Goal: Information Seeking & Learning: Learn about a topic

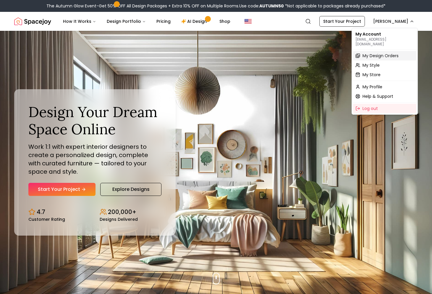
click at [367, 53] on span "My Design Orders" at bounding box center [381, 56] width 36 height 6
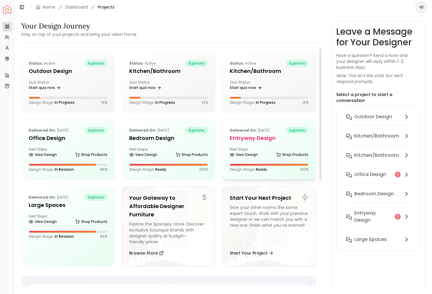
click at [264, 137] on h5 "entryway design" at bounding box center [269, 138] width 79 height 8
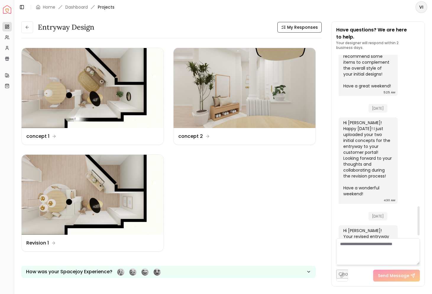
scroll to position [973, 0]
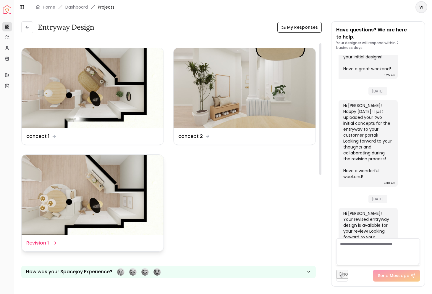
click at [109, 187] on img at bounding box center [93, 194] width 142 height 80
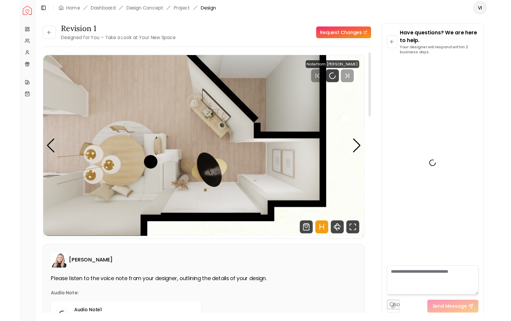
scroll to position [968, 0]
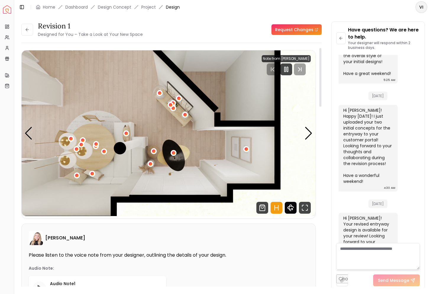
click at [290, 205] on icon "360 View" at bounding box center [291, 207] width 12 height 12
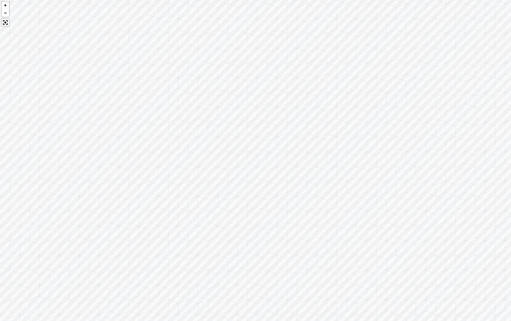
drag, startPoint x: 386, startPoint y: 180, endPoint x: 43, endPoint y: 223, distance: 345.0
click at [45, 224] on div at bounding box center [255, 160] width 511 height 321
drag, startPoint x: 249, startPoint y: 234, endPoint x: 70, endPoint y: 204, distance: 181.2
click at [71, 204] on div at bounding box center [255, 160] width 511 height 321
drag, startPoint x: 382, startPoint y: 188, endPoint x: 242, endPoint y: 176, distance: 140.7
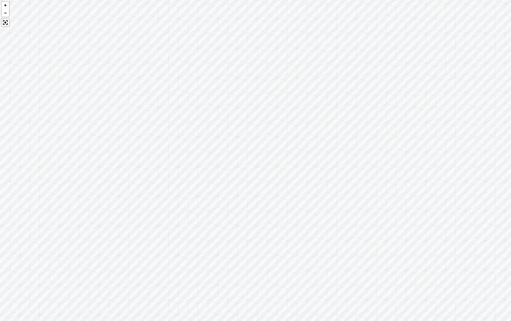
click at [242, 176] on div at bounding box center [255, 160] width 511 height 321
drag, startPoint x: 423, startPoint y: 192, endPoint x: 232, endPoint y: 189, distance: 191.5
click at [232, 189] on div at bounding box center [255, 160] width 511 height 321
drag, startPoint x: 383, startPoint y: 177, endPoint x: 180, endPoint y: 177, distance: 203.3
click at [180, 177] on div at bounding box center [255, 160] width 511 height 321
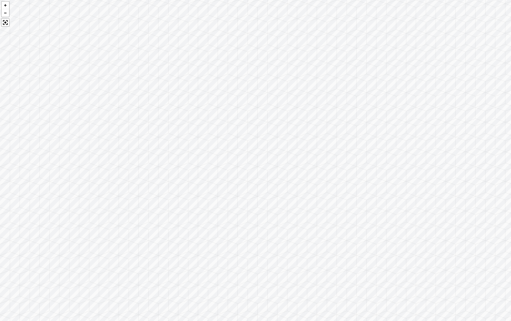
drag, startPoint x: 399, startPoint y: 186, endPoint x: 174, endPoint y: 185, distance: 224.9
click at [174, 185] on div at bounding box center [255, 160] width 511 height 321
drag, startPoint x: 330, startPoint y: 191, endPoint x: 128, endPoint y: 320, distance: 240.2
click at [128, 293] on div at bounding box center [255, 160] width 511 height 321
drag, startPoint x: 273, startPoint y: 268, endPoint x: 172, endPoint y: 271, distance: 101.5
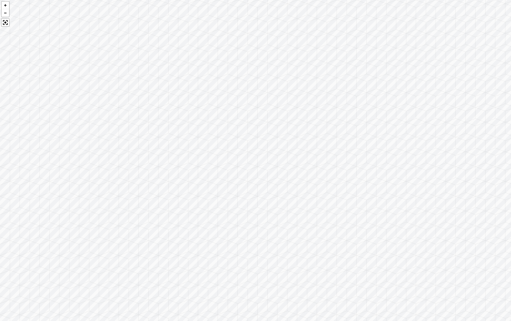
click at [172, 272] on div at bounding box center [255, 160] width 511 height 321
drag, startPoint x: 165, startPoint y: 268, endPoint x: 225, endPoint y: 184, distance: 103.0
click at [225, 184] on div at bounding box center [255, 160] width 511 height 321
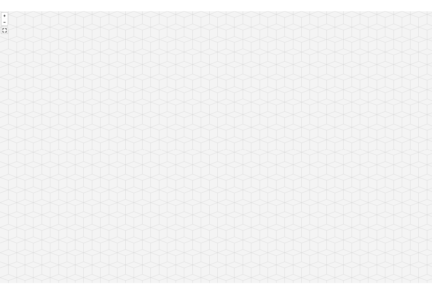
scroll to position [968, 0]
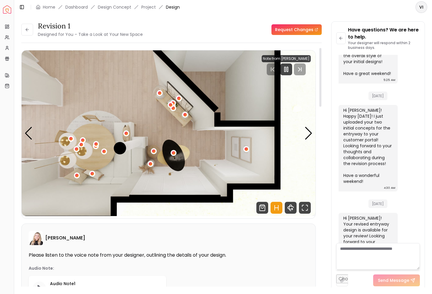
click at [29, 36] on div "Revision 1 Designed for You – Take a Look at Your New Space" at bounding box center [82, 29] width 122 height 17
click at [27, 32] on button at bounding box center [27, 30] width 12 height 12
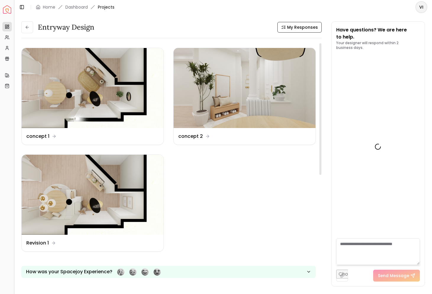
scroll to position [973, 0]
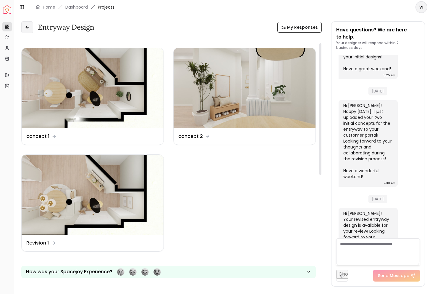
click at [31, 26] on button at bounding box center [27, 27] width 12 height 12
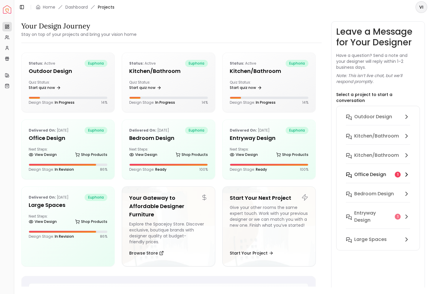
click at [362, 171] on h6 "Office design" at bounding box center [370, 174] width 32 height 7
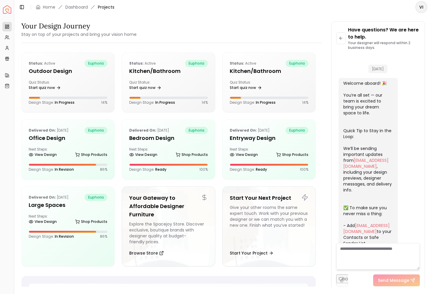
scroll to position [1263, 0]
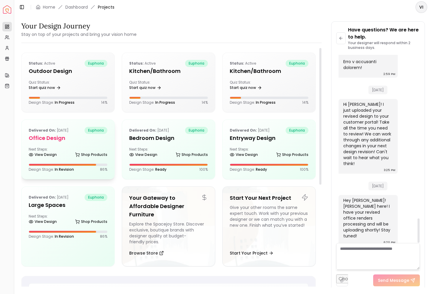
click at [50, 135] on h5 "Office design" at bounding box center [68, 138] width 79 height 8
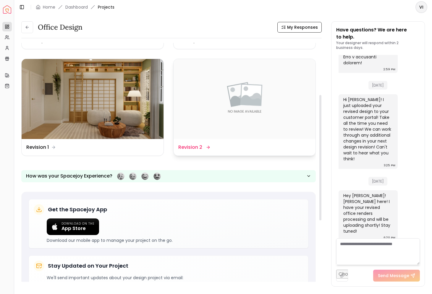
scroll to position [125, 0]
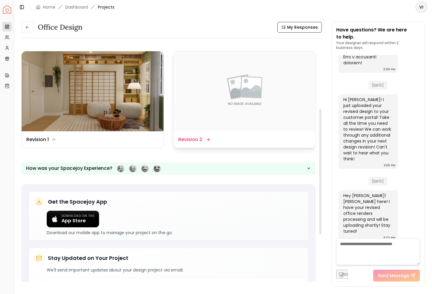
click at [219, 115] on img at bounding box center [245, 91] width 142 height 80
click at [200, 139] on dd "Revision 2" at bounding box center [190, 139] width 24 height 7
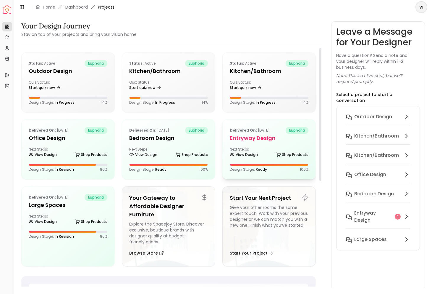
click at [259, 141] on h5 "entryway design" at bounding box center [269, 138] width 79 height 8
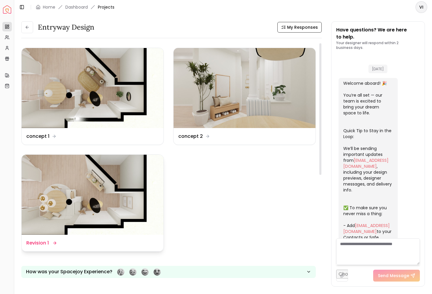
scroll to position [973, 0]
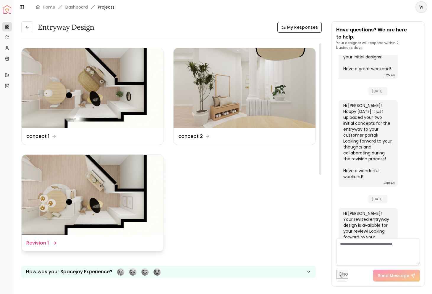
click at [37, 241] on dd "Revision 1" at bounding box center [37, 242] width 22 height 7
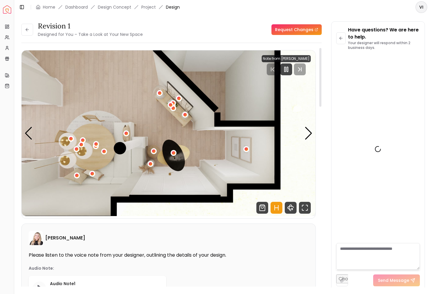
scroll to position [968, 0]
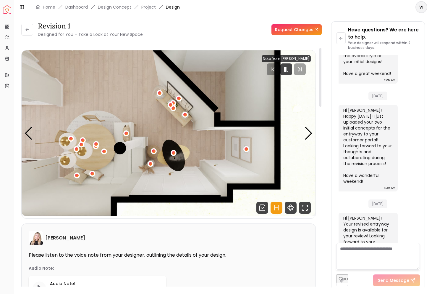
click at [242, 149] on img "1 / 5" at bounding box center [169, 132] width 294 height 165
click at [246, 149] on div "1 / 5" at bounding box center [246, 149] width 4 height 4
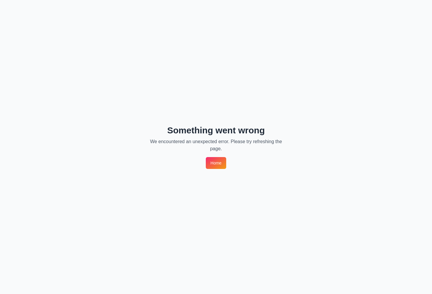
click at [211, 164] on link "Home" at bounding box center [216, 163] width 20 height 12
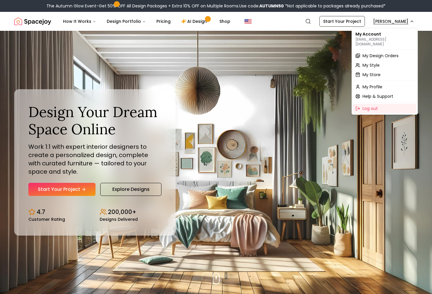
click at [375, 53] on span "My Design Orders" at bounding box center [381, 56] width 36 height 6
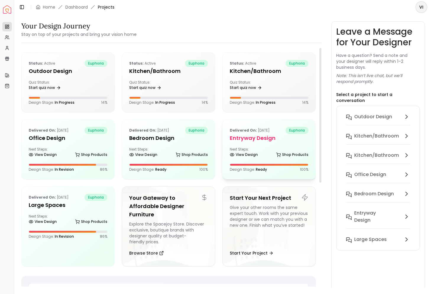
click at [265, 148] on div "Next Steps: View Design Shop Products" at bounding box center [269, 153] width 79 height 12
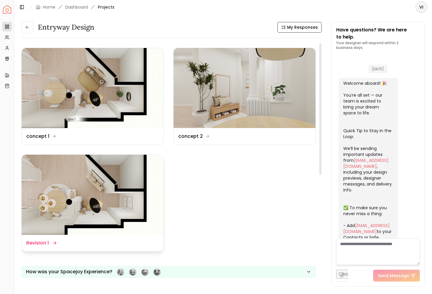
scroll to position [973, 0]
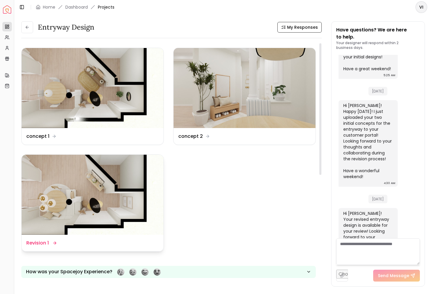
click at [85, 208] on img at bounding box center [93, 194] width 142 height 80
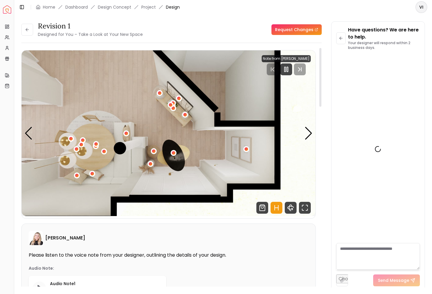
scroll to position [968, 0]
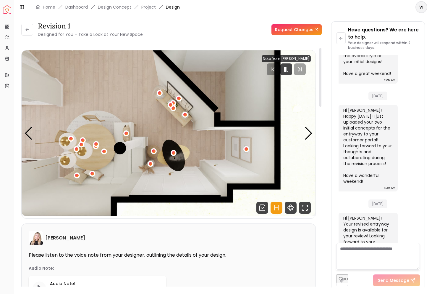
click at [308, 126] on img "1 / 5" at bounding box center [169, 132] width 294 height 165
click at [305, 209] on icon "Fullscreen" at bounding box center [305, 207] width 12 height 12
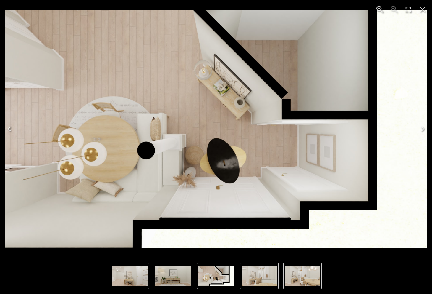
click at [422, 125] on icon "Next" at bounding box center [422, 128] width 9 height 9
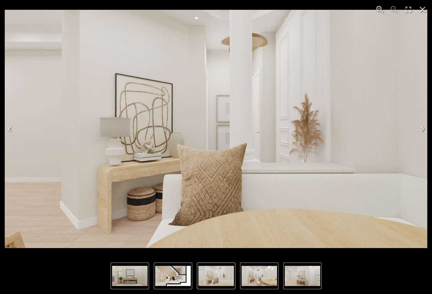
click at [422, 125] on icon "Next" at bounding box center [422, 128] width 9 height 9
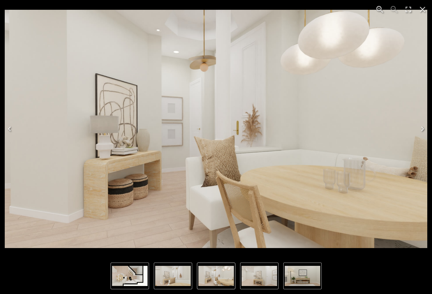
click at [422, 125] on icon "Next" at bounding box center [422, 128] width 9 height 9
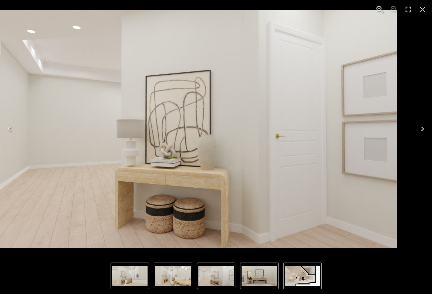
drag, startPoint x: 278, startPoint y: 167, endPoint x: 209, endPoint y: 149, distance: 71.7
click at [209, 150] on img "4 of 5" at bounding box center [185, 129] width 423 height 238
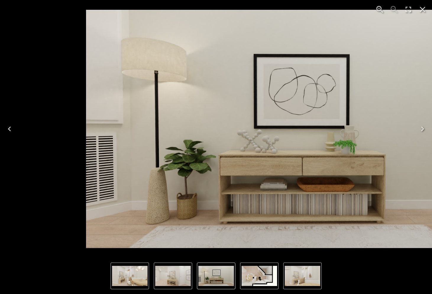
drag, startPoint x: 247, startPoint y: 165, endPoint x: 342, endPoint y: 165, distance: 94.7
click at [342, 165] on img "5 of 5" at bounding box center [297, 129] width 423 height 238
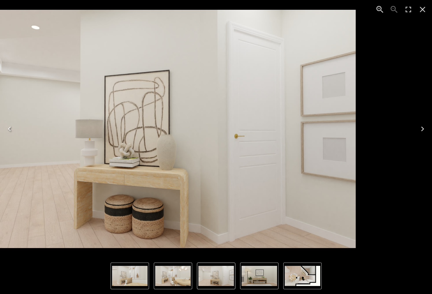
drag, startPoint x: 314, startPoint y: 151, endPoint x: 180, endPoint y: 151, distance: 133.4
click at [190, 151] on img "4 of 5" at bounding box center [144, 129] width 423 height 238
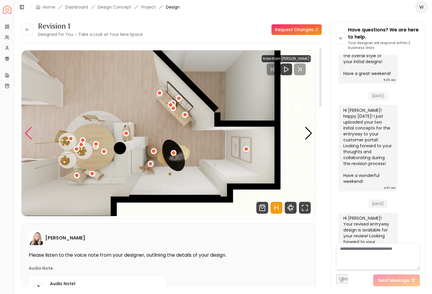
click at [26, 130] on div "Previous slide" at bounding box center [29, 133] width 8 height 13
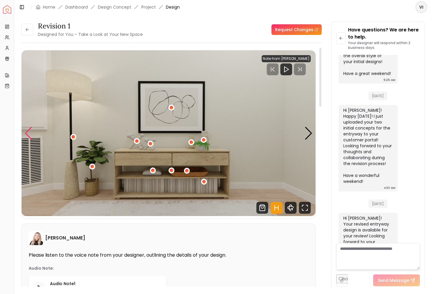
click at [25, 131] on div "Previous slide" at bounding box center [29, 133] width 8 height 13
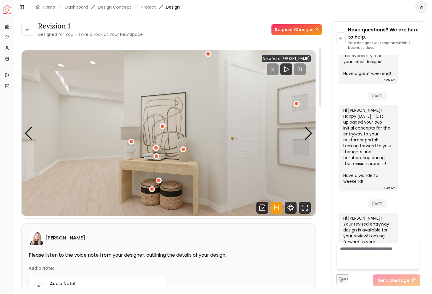
click at [165, 165] on img "4 / 5" at bounding box center [169, 132] width 294 height 165
click at [277, 205] on icon "Hotspots Toggle" at bounding box center [277, 207] width 12 height 12
click at [160, 179] on div "4 / 5" at bounding box center [159, 180] width 4 height 4
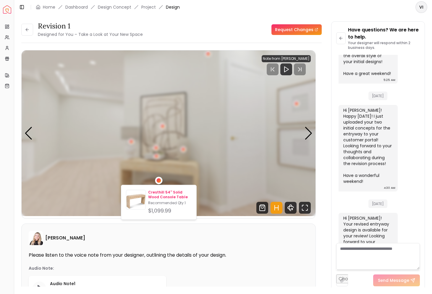
click at [157, 194] on p "Cresthill 54'' Solid Wood Console Table" at bounding box center [169, 194] width 43 height 9
click at [306, 135] on div "Next slide" at bounding box center [309, 133] width 8 height 13
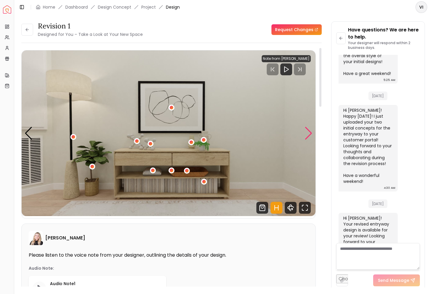
click at [306, 135] on div "Next slide" at bounding box center [309, 133] width 8 height 13
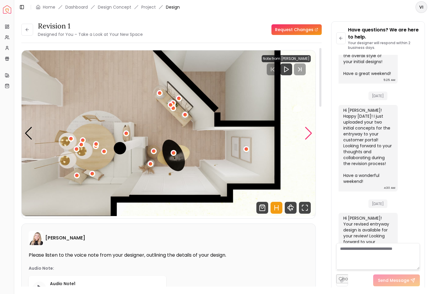
click at [306, 135] on div "Next slide" at bounding box center [309, 133] width 8 height 13
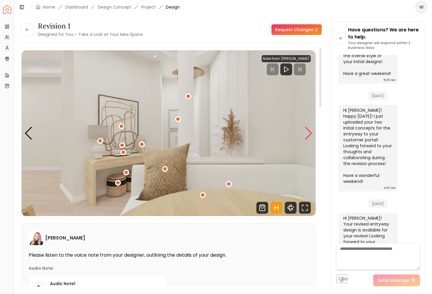
click at [306, 135] on div "Next slide" at bounding box center [309, 133] width 8 height 13
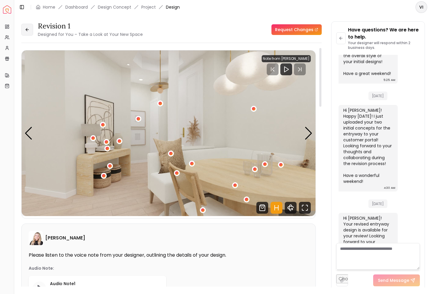
click at [24, 30] on button at bounding box center [27, 30] width 12 height 12
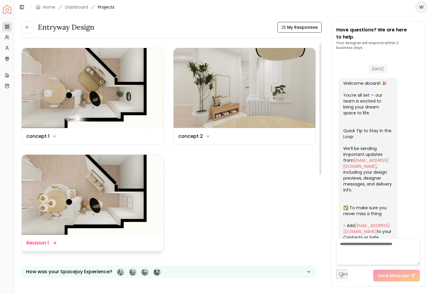
scroll to position [973, 0]
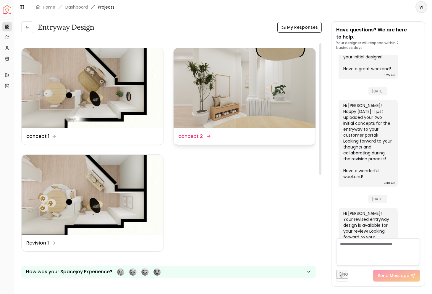
click at [249, 110] on img at bounding box center [245, 88] width 142 height 80
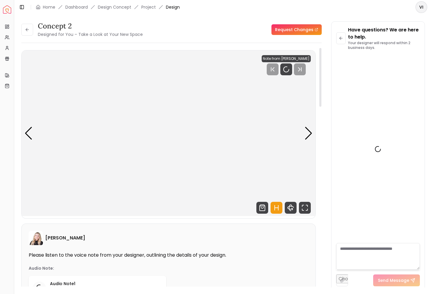
scroll to position [968, 0]
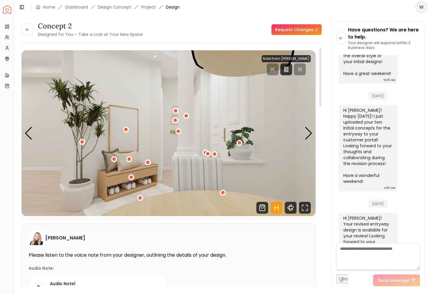
click at [312, 125] on img "1 / 5" at bounding box center [169, 132] width 294 height 165
click at [312, 130] on div "Next slide" at bounding box center [309, 133] width 8 height 13
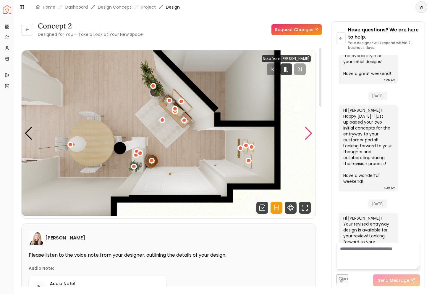
click at [312, 130] on div "Next slide" at bounding box center [309, 133] width 8 height 13
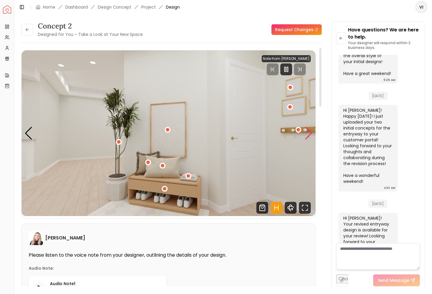
click at [312, 130] on div "Next slide" at bounding box center [309, 133] width 8 height 13
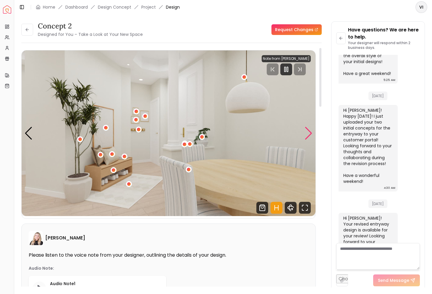
click at [312, 130] on div "Next slide" at bounding box center [309, 133] width 8 height 13
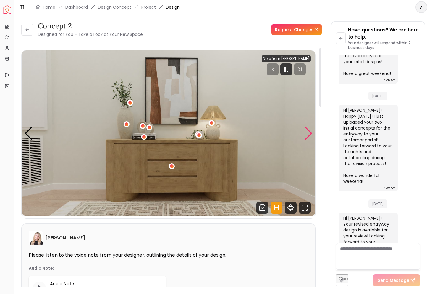
click at [312, 130] on div "Next slide" at bounding box center [309, 133] width 8 height 13
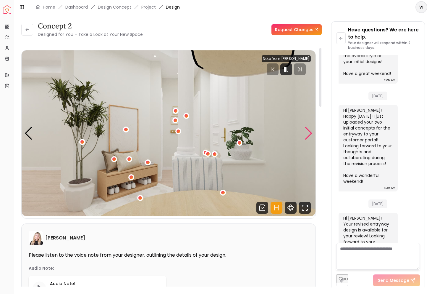
click at [312, 130] on div "Next slide" at bounding box center [309, 133] width 8 height 13
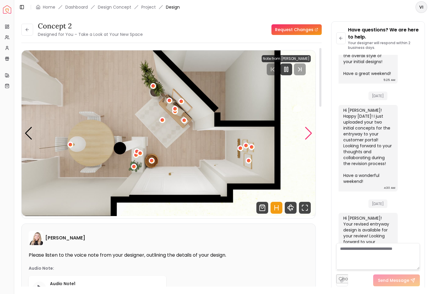
click at [312, 130] on div "Next slide" at bounding box center [309, 133] width 8 height 13
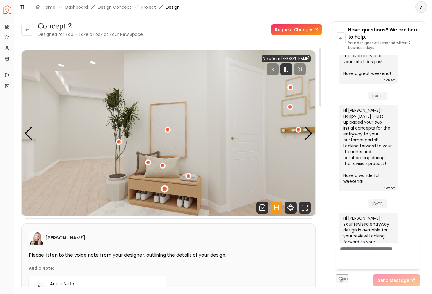
click at [163, 188] on div "3 / 5" at bounding box center [164, 188] width 4 height 4
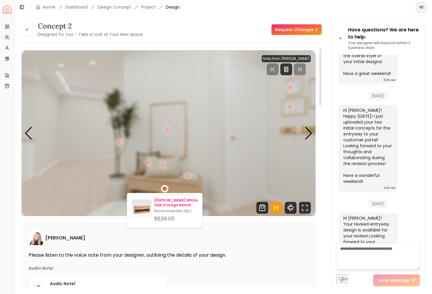
click at [162, 198] on p "Batten White Oak Storage Bench" at bounding box center [175, 202] width 43 height 9
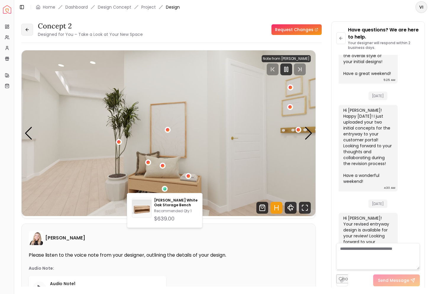
click at [25, 31] on button at bounding box center [27, 30] width 12 height 12
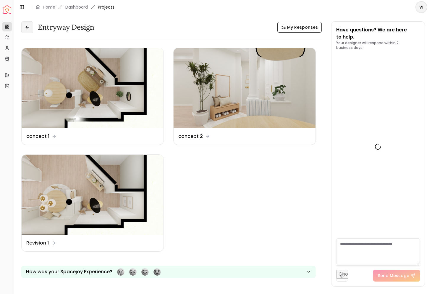
click at [25, 26] on icon at bounding box center [27, 27] width 5 height 5
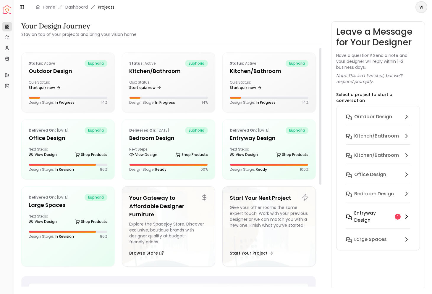
click at [365, 212] on h6 "entryway design" at bounding box center [373, 216] width 38 height 14
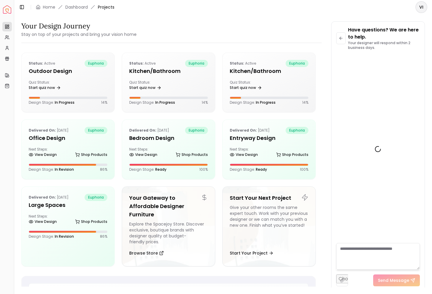
scroll to position [968, 0]
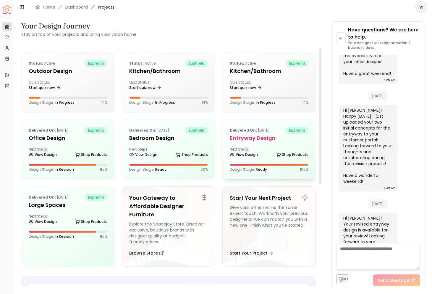
click at [251, 144] on div "Delivered on: Sep 20, 2025 euphoria entryway design Next Steps: View Design Sho…" at bounding box center [269, 149] width 93 height 59
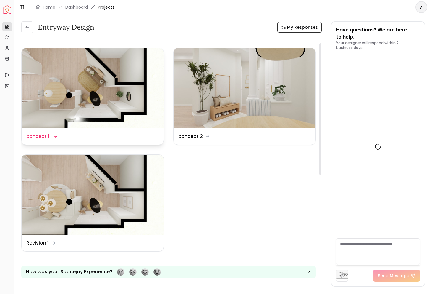
scroll to position [973, 0]
click at [64, 79] on img at bounding box center [93, 88] width 142 height 80
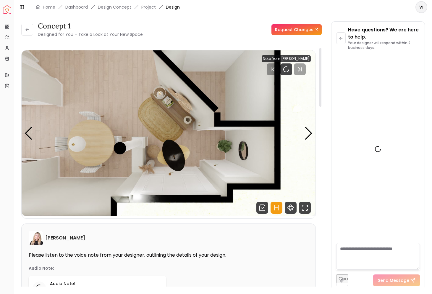
scroll to position [968, 0]
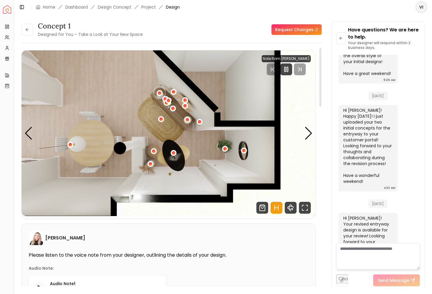
click at [307, 139] on img "1 / 5" at bounding box center [169, 132] width 294 height 165
click at [308, 135] on div "Next slide" at bounding box center [309, 133] width 8 height 13
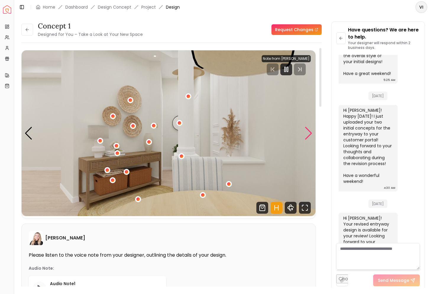
click at [308, 135] on div "Next slide" at bounding box center [309, 133] width 8 height 13
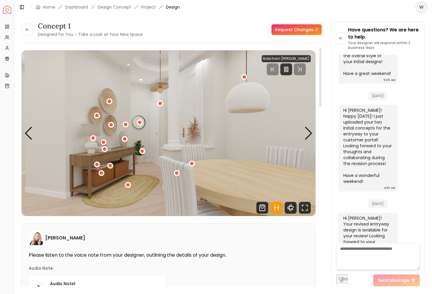
click at [22, 136] on img "3 / 5" at bounding box center [169, 132] width 294 height 165
click at [27, 135] on div "Previous slide" at bounding box center [29, 133] width 8 height 13
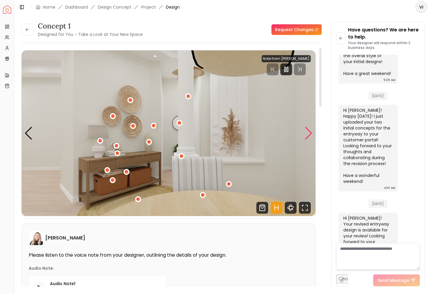
click at [309, 131] on div "Next slide" at bounding box center [309, 133] width 8 height 13
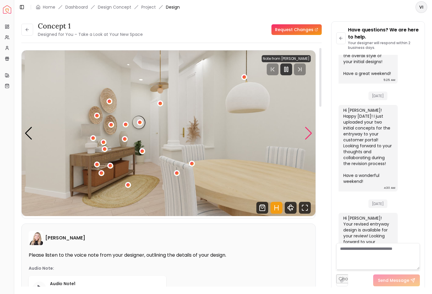
click at [309, 131] on div "Next slide" at bounding box center [309, 133] width 8 height 13
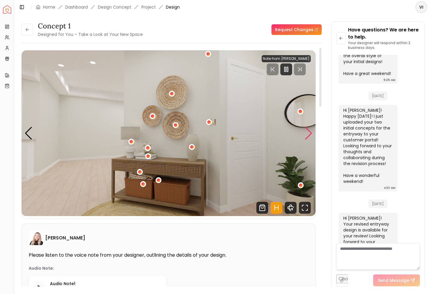
click at [309, 131] on div "Next slide" at bounding box center [309, 133] width 8 height 13
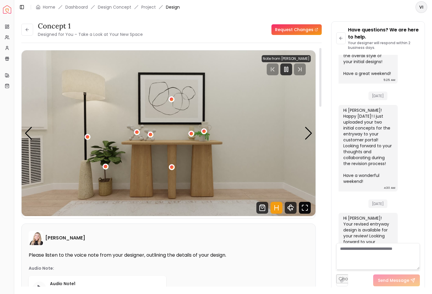
click at [306, 207] on icon "Fullscreen" at bounding box center [305, 207] width 12 height 12
click at [23, 32] on button at bounding box center [27, 30] width 12 height 12
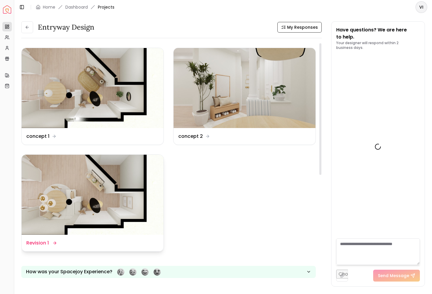
click at [97, 192] on img at bounding box center [93, 194] width 142 height 80
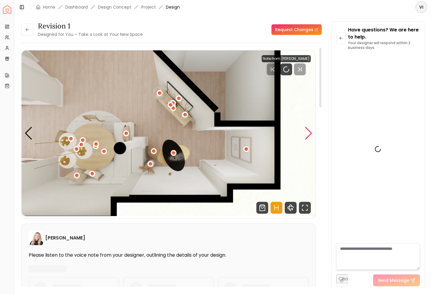
click at [309, 131] on div "Next slide" at bounding box center [309, 133] width 8 height 13
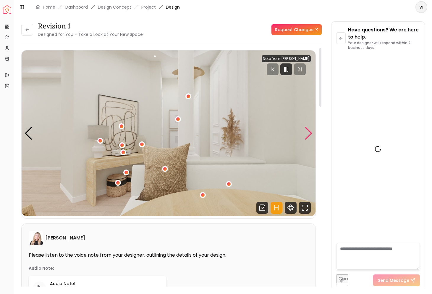
click at [309, 131] on div "Next slide" at bounding box center [309, 133] width 8 height 13
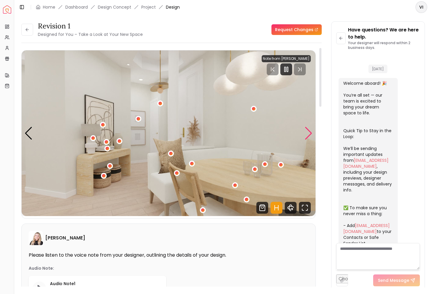
scroll to position [968, 0]
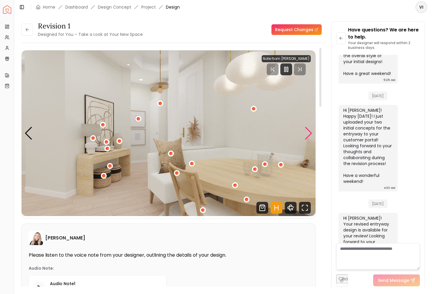
click at [309, 131] on div "Next slide" at bounding box center [309, 133] width 8 height 13
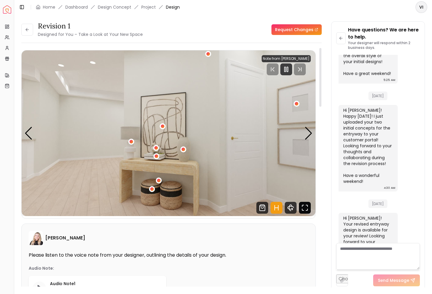
click at [304, 207] on icon "Fullscreen" at bounding box center [305, 207] width 12 height 12
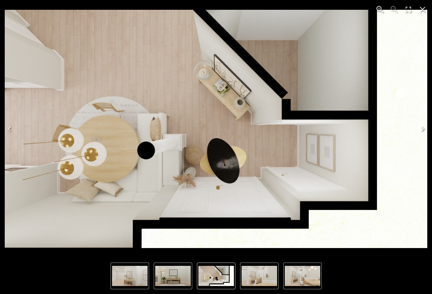
click at [422, 129] on icon "Next" at bounding box center [422, 128] width 9 height 9
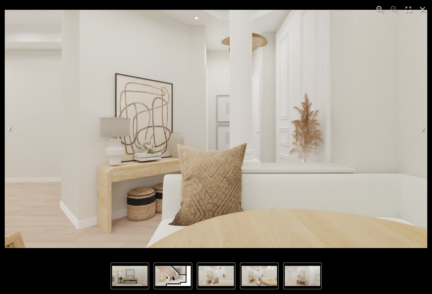
click at [428, 133] on button "Next" at bounding box center [422, 129] width 19 height 24
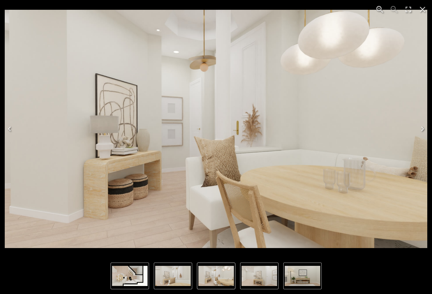
click at [427, 132] on icon "Next" at bounding box center [422, 128] width 9 height 9
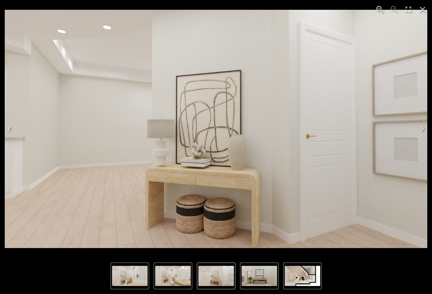
click at [427, 132] on icon "Next" at bounding box center [422, 128] width 9 height 9
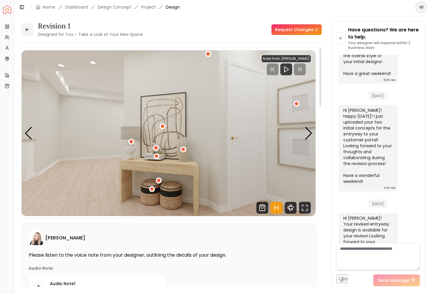
click at [28, 33] on button at bounding box center [27, 30] width 12 height 12
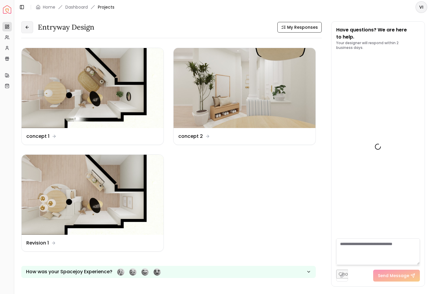
click at [28, 33] on button at bounding box center [27, 27] width 12 height 12
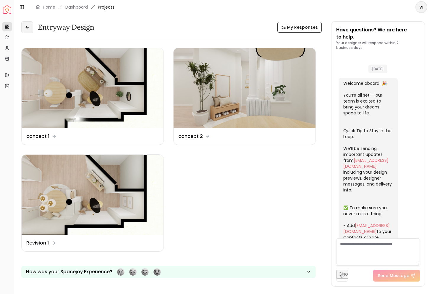
scroll to position [973, 0]
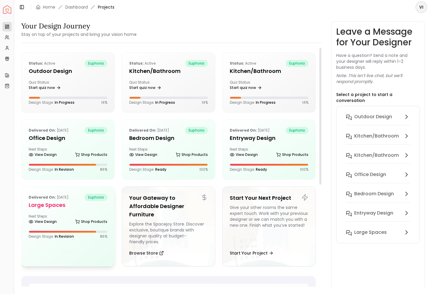
click at [76, 205] on h5 "Large Spaces" at bounding box center [68, 205] width 79 height 8
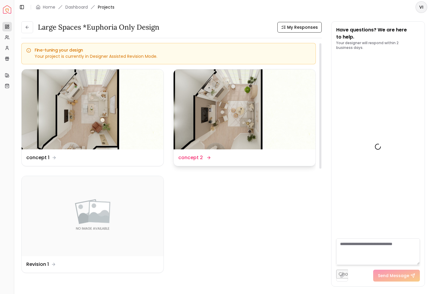
scroll to position [1488, 0]
click at [199, 152] on div "Design Name concept 2" at bounding box center [245, 157] width 142 height 17
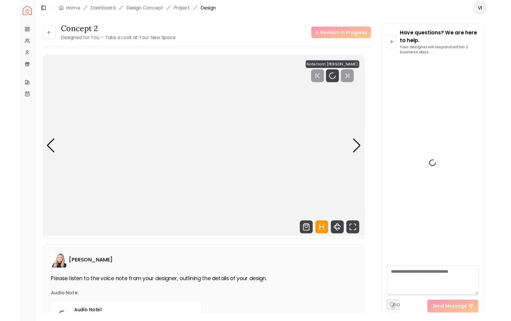
scroll to position [1483, 0]
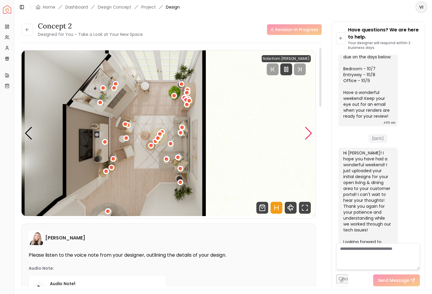
click at [307, 138] on div "Next slide" at bounding box center [309, 133] width 8 height 13
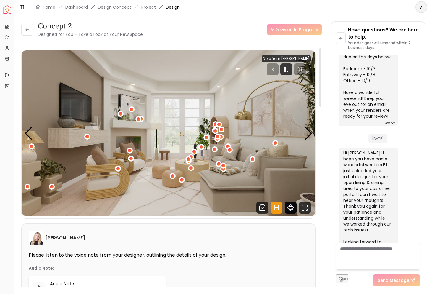
click at [289, 206] on icon "360 View" at bounding box center [291, 207] width 6 height 3
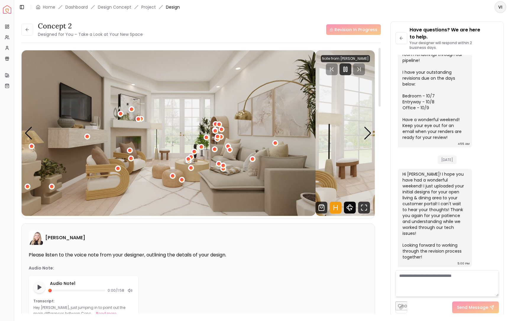
scroll to position [1178, 0]
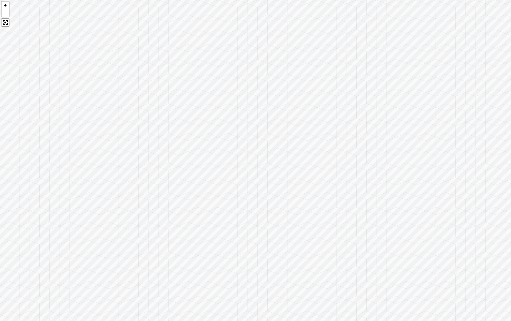
drag, startPoint x: 197, startPoint y: 197, endPoint x: 346, endPoint y: 162, distance: 153.8
click at [346, 162] on div at bounding box center [255, 160] width 511 height 321
drag, startPoint x: 180, startPoint y: 129, endPoint x: 347, endPoint y: 132, distance: 167.5
click at [347, 132] on div at bounding box center [255, 160] width 511 height 321
drag, startPoint x: 150, startPoint y: 115, endPoint x: 235, endPoint y: 99, distance: 86.1
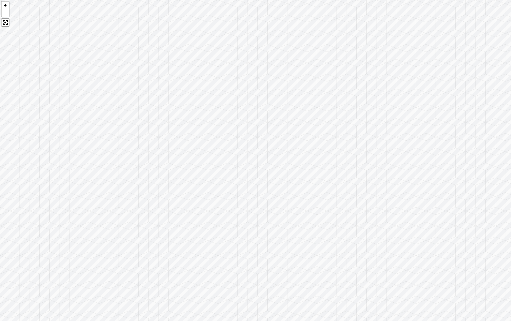
click at [235, 99] on div at bounding box center [255, 160] width 511 height 321
drag, startPoint x: 235, startPoint y: 99, endPoint x: 290, endPoint y: 117, distance: 57.5
click at [290, 117] on div at bounding box center [255, 160] width 511 height 321
drag, startPoint x: 206, startPoint y: 137, endPoint x: 59, endPoint y: 179, distance: 153.1
click at [61, 178] on div at bounding box center [255, 160] width 511 height 321
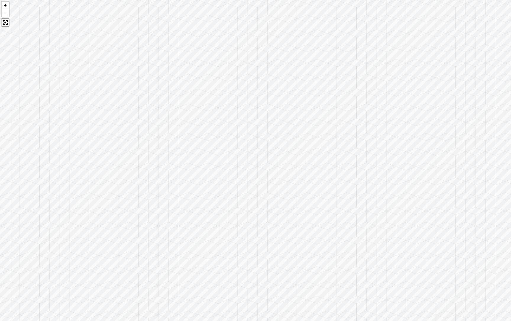
drag, startPoint x: 255, startPoint y: 206, endPoint x: 474, endPoint y: 189, distance: 220.2
click at [432, 189] on div at bounding box center [255, 160] width 511 height 321
drag, startPoint x: 354, startPoint y: 204, endPoint x: 190, endPoint y: 190, distance: 163.9
click at [190, 190] on div at bounding box center [255, 160] width 511 height 321
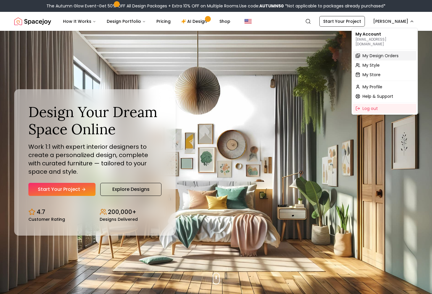
click at [375, 53] on span "My Design Orders" at bounding box center [381, 56] width 36 height 6
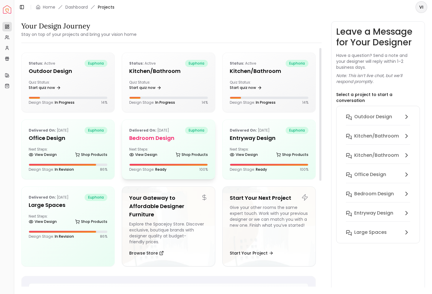
click at [162, 138] on h5 "Bedroom design" at bounding box center [168, 138] width 79 height 8
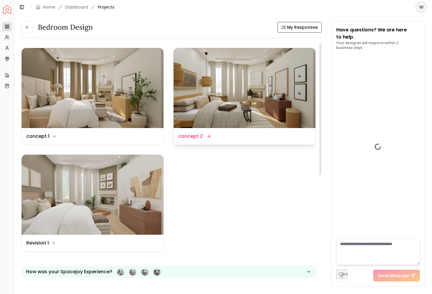
scroll to position [681, 0]
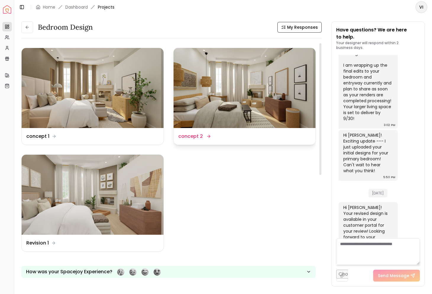
click at [205, 138] on div "Design Name concept 2" at bounding box center [194, 136] width 32 height 7
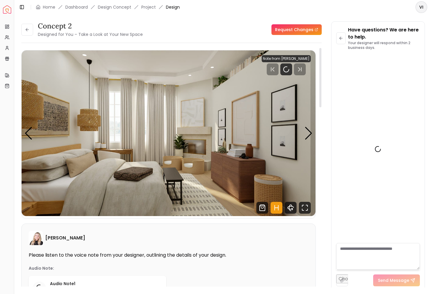
scroll to position [676, 0]
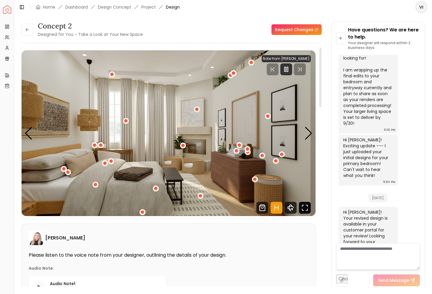
click at [304, 206] on icon "Fullscreen" at bounding box center [305, 207] width 12 height 12
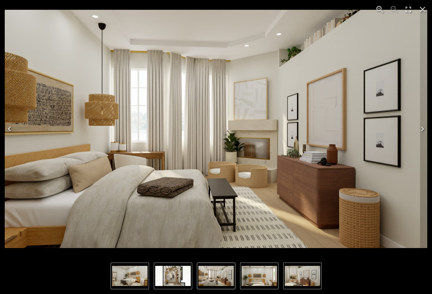
click at [424, 8] on icon "Close" at bounding box center [423, 10] width 6 height 6
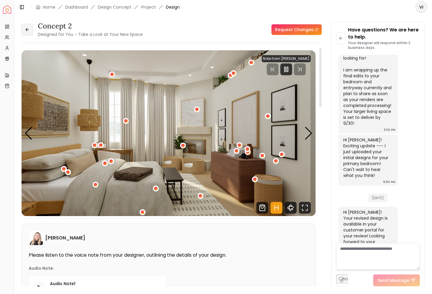
click at [29, 30] on icon at bounding box center [27, 29] width 5 height 5
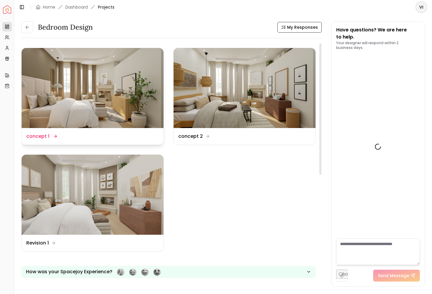
click at [83, 104] on img at bounding box center [93, 88] width 142 height 80
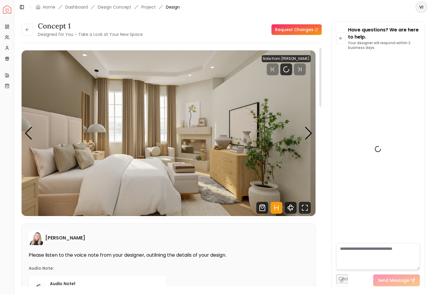
scroll to position [676, 0]
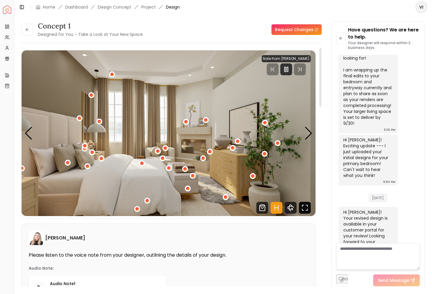
click at [307, 210] on icon "Fullscreen" at bounding box center [306, 209] width 1 height 1
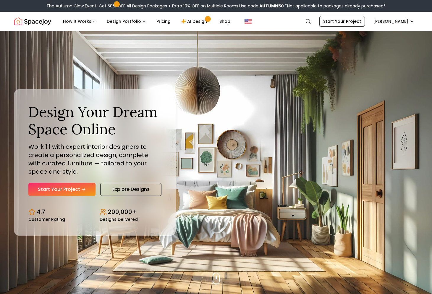
click at [41, 22] on img "Spacejoy" at bounding box center [32, 21] width 37 height 12
click at [396, 32] on div "Design Your Dream Space Online Work 1:1 with expert interior designers to creat…" at bounding box center [216, 162] width 432 height 263
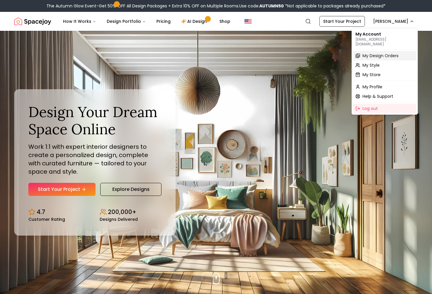
click at [386, 53] on span "My Design Orders" at bounding box center [381, 56] width 36 height 6
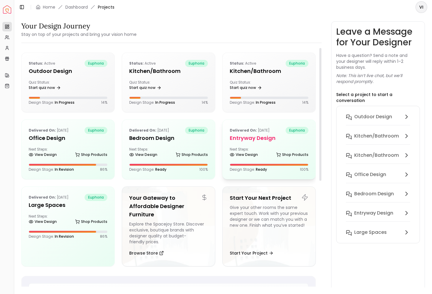
click at [261, 136] on h5 "entryway design" at bounding box center [269, 138] width 79 height 8
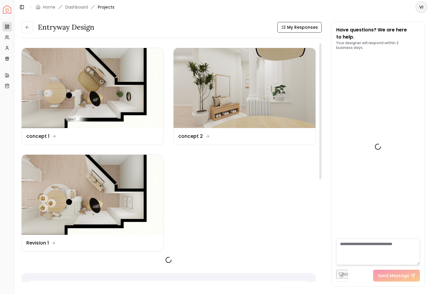
scroll to position [973, 0]
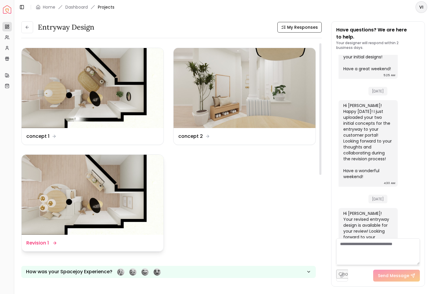
click at [81, 229] on img at bounding box center [93, 194] width 142 height 80
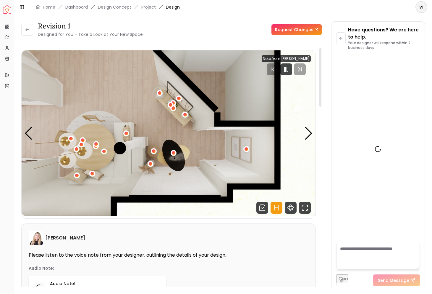
scroll to position [968, 0]
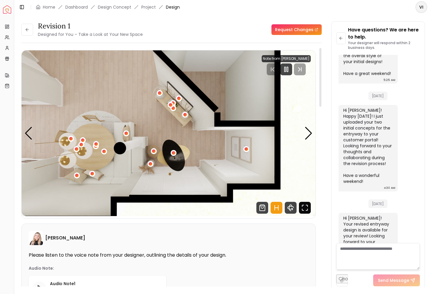
click at [305, 203] on icon "Fullscreen" at bounding box center [305, 207] width 12 height 12
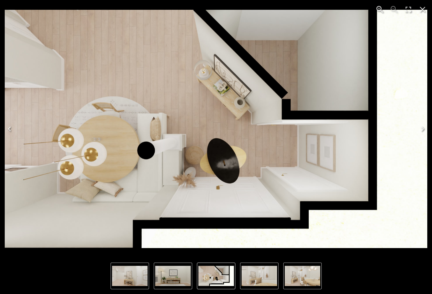
click at [423, 124] on icon "Next" at bounding box center [422, 128] width 9 height 9
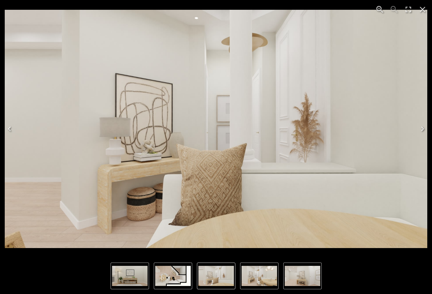
click at [423, 129] on icon "Next" at bounding box center [422, 128] width 9 height 9
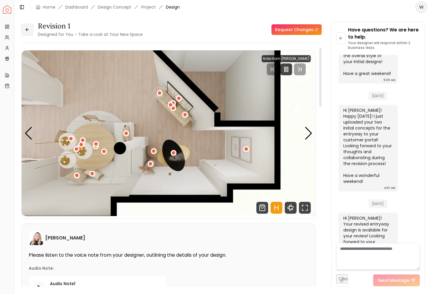
click at [30, 25] on button at bounding box center [27, 30] width 12 height 12
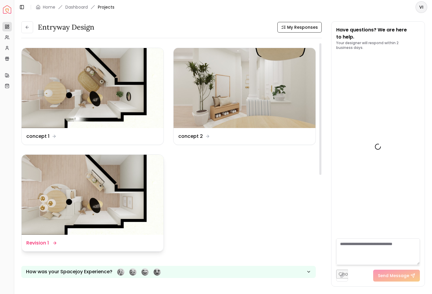
scroll to position [973, 0]
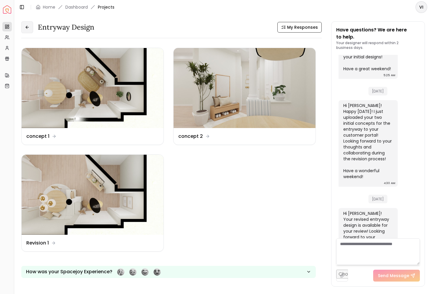
click at [24, 27] on button at bounding box center [27, 27] width 12 height 12
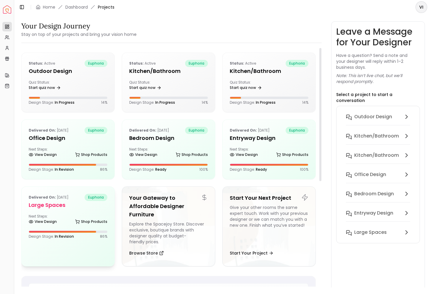
click at [60, 212] on div "Delivered on: [DATE] euphoria Large Spaces Next Steps: View Design Shop Product…" at bounding box center [68, 215] width 93 height 59
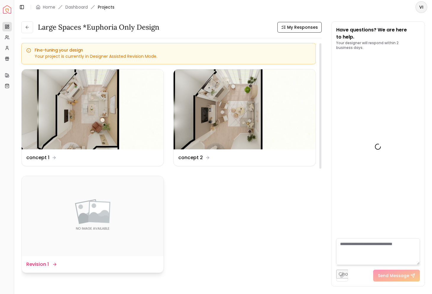
scroll to position [1488, 0]
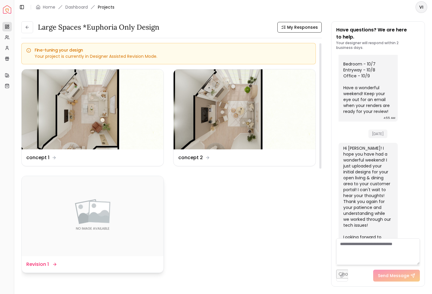
click at [43, 269] on div "Design Name Revision 1" at bounding box center [93, 264] width 142 height 17
click at [44, 262] on dd "Revision 1" at bounding box center [37, 263] width 22 height 7
click at [29, 27] on icon at bounding box center [27, 27] width 5 height 5
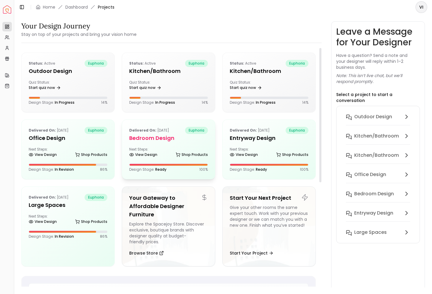
click at [150, 149] on div "Next Steps: View Design Shop Products" at bounding box center [168, 153] width 79 height 12
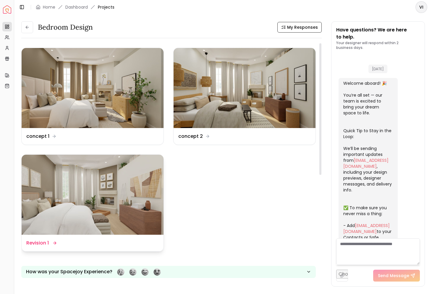
scroll to position [681, 0]
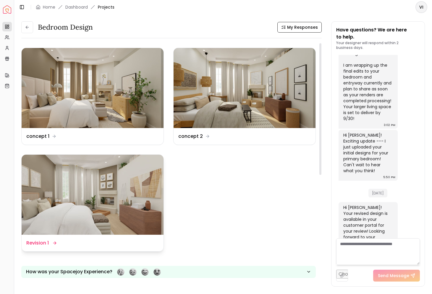
click at [46, 241] on dd "Revision 1" at bounding box center [37, 242] width 22 height 7
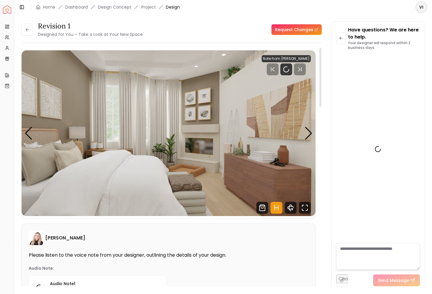
scroll to position [676, 0]
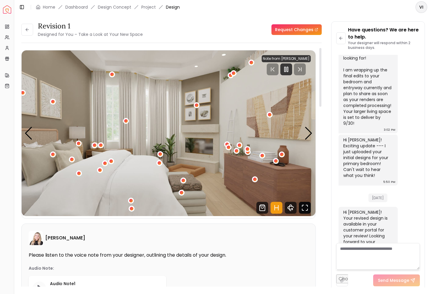
click at [303, 207] on icon "Fullscreen" at bounding box center [305, 207] width 12 height 12
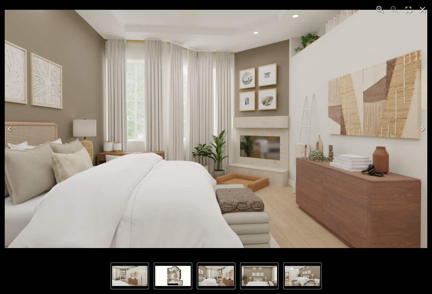
click at [426, 132] on icon "Next" at bounding box center [422, 128] width 9 height 9
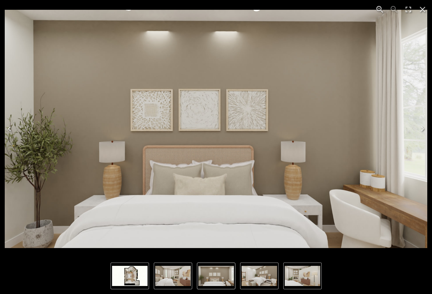
click at [422, 130] on icon "Next" at bounding box center [422, 128] width 3 height 5
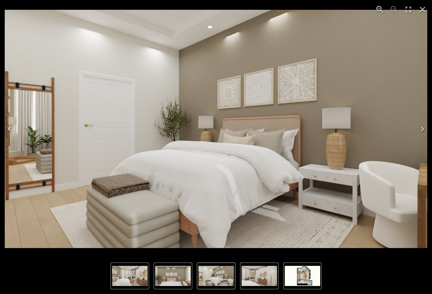
click at [422, 130] on icon "Next" at bounding box center [422, 128] width 3 height 5
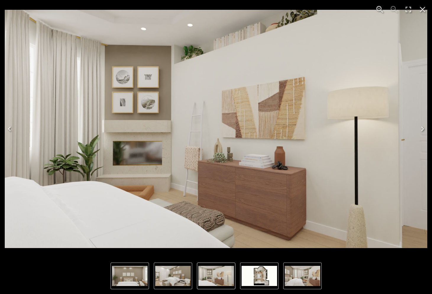
click at [422, 130] on icon "Next" at bounding box center [422, 128] width 3 height 5
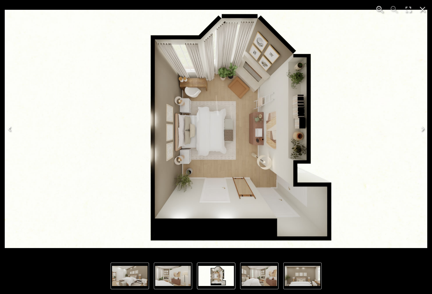
click at [422, 130] on icon "Next" at bounding box center [422, 128] width 3 height 5
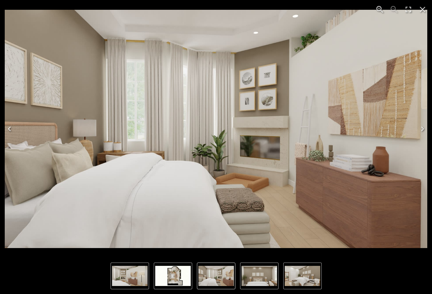
click at [422, 130] on icon "Next" at bounding box center [422, 128] width 3 height 5
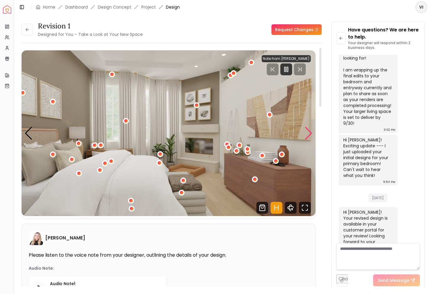
click at [305, 133] on div "Next slide" at bounding box center [309, 133] width 8 height 13
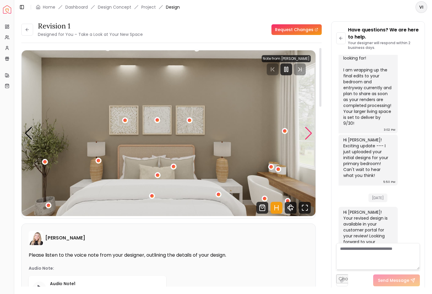
click at [305, 133] on div "Next slide" at bounding box center [309, 133] width 8 height 13
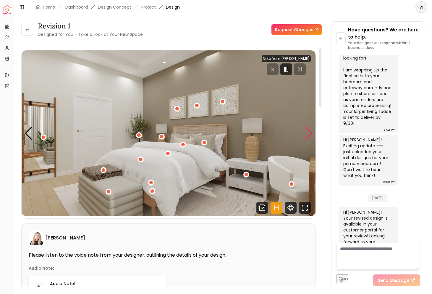
click at [305, 133] on div "Next slide" at bounding box center [309, 133] width 8 height 13
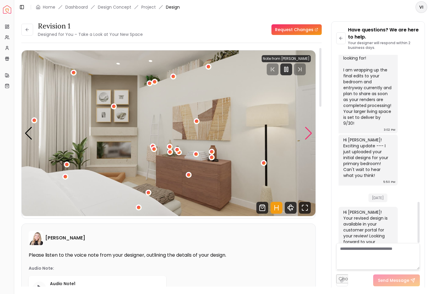
click at [311, 134] on div "Next slide" at bounding box center [309, 133] width 8 height 13
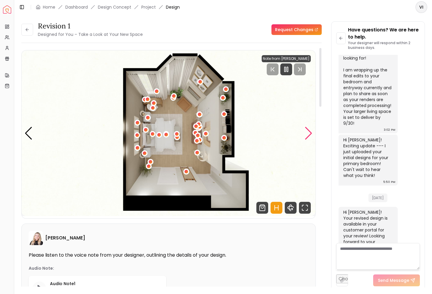
click at [311, 134] on div "Next slide" at bounding box center [309, 133] width 8 height 13
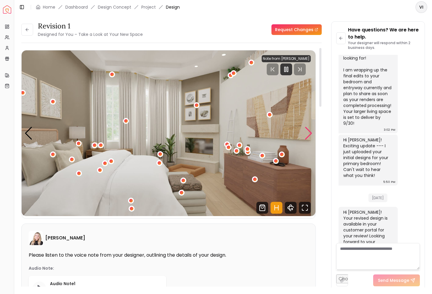
click at [311, 134] on div "Next slide" at bounding box center [309, 133] width 8 height 13
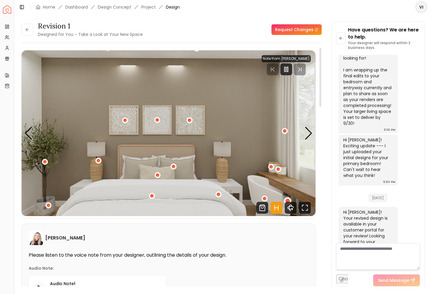
click at [288, 199] on div "2 / 5" at bounding box center [288, 200] width 4 height 4
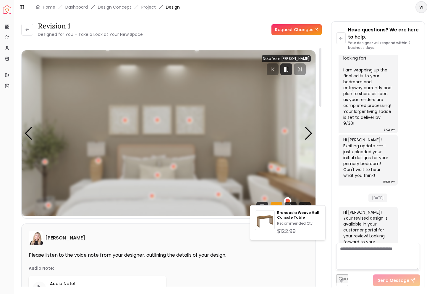
click at [296, 209] on div "Brandasia Weave Hall Console Table Recommended Qty: 1 $122.99" at bounding box center [288, 222] width 76 height 35
click at [296, 212] on p "Brandasia Weave Hall Console Table" at bounding box center [298, 214] width 43 height 9
